Goal: Entertainment & Leisure: Consume media (video, audio)

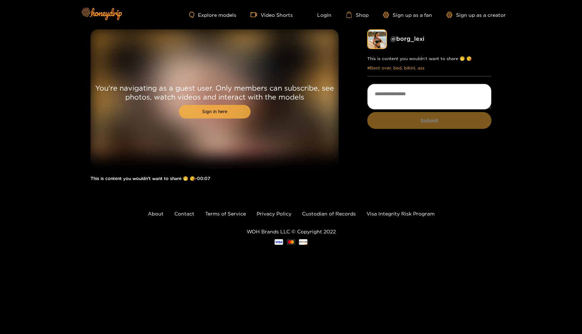
click at [217, 112] on link "Sign in here" at bounding box center [215, 112] width 72 height 14
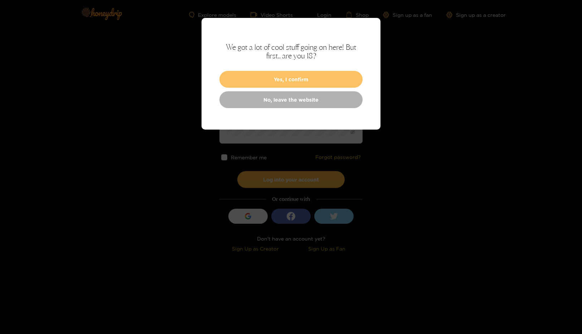
click at [248, 76] on button "Yes, I confirm" at bounding box center [290, 79] width 143 height 17
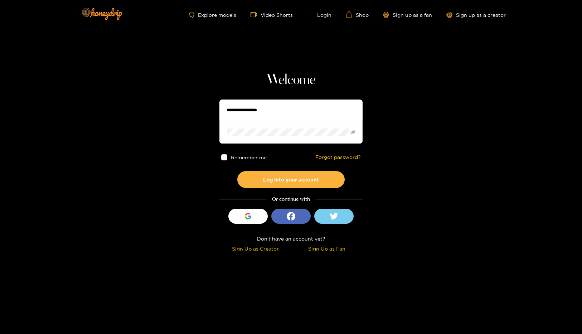
click at [260, 112] on input "text" at bounding box center [290, 110] width 143 height 21
type input "**********"
click at [299, 182] on button "Log into your account" at bounding box center [290, 179] width 107 height 17
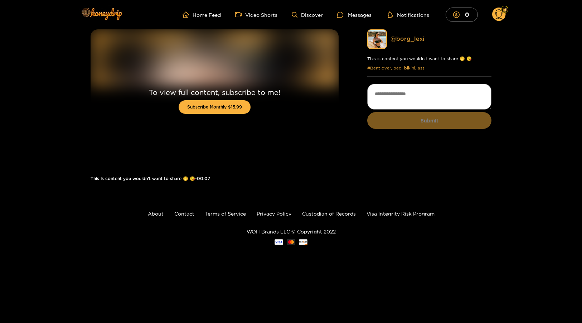
click at [404, 37] on link "@ borg_lexi" at bounding box center [408, 38] width 34 height 6
